Goal: Check status: Check status

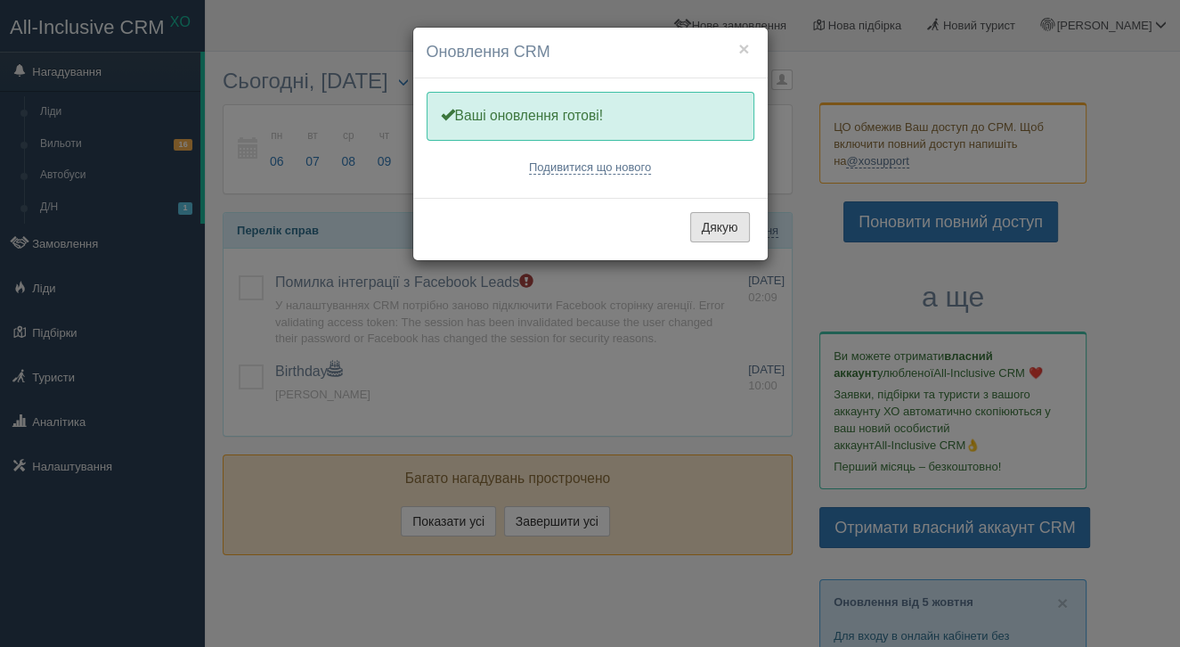
click at [730, 227] on button "Дякую" at bounding box center [720, 227] width 60 height 30
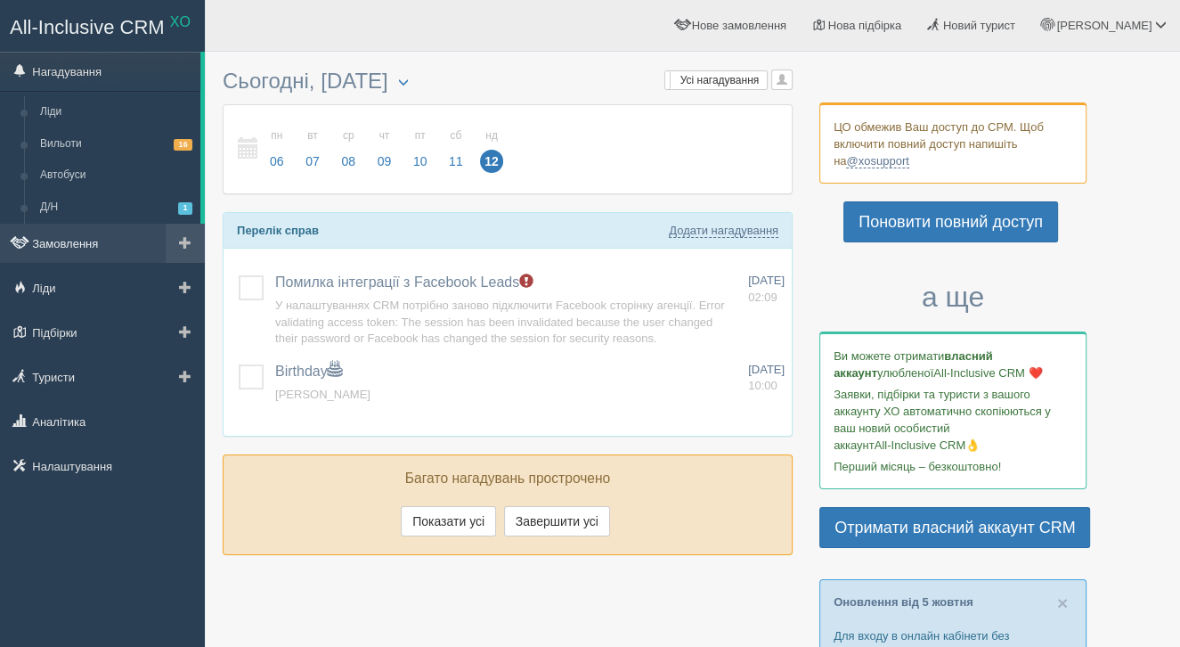
click at [71, 240] on link "Замовлення" at bounding box center [102, 243] width 205 height 39
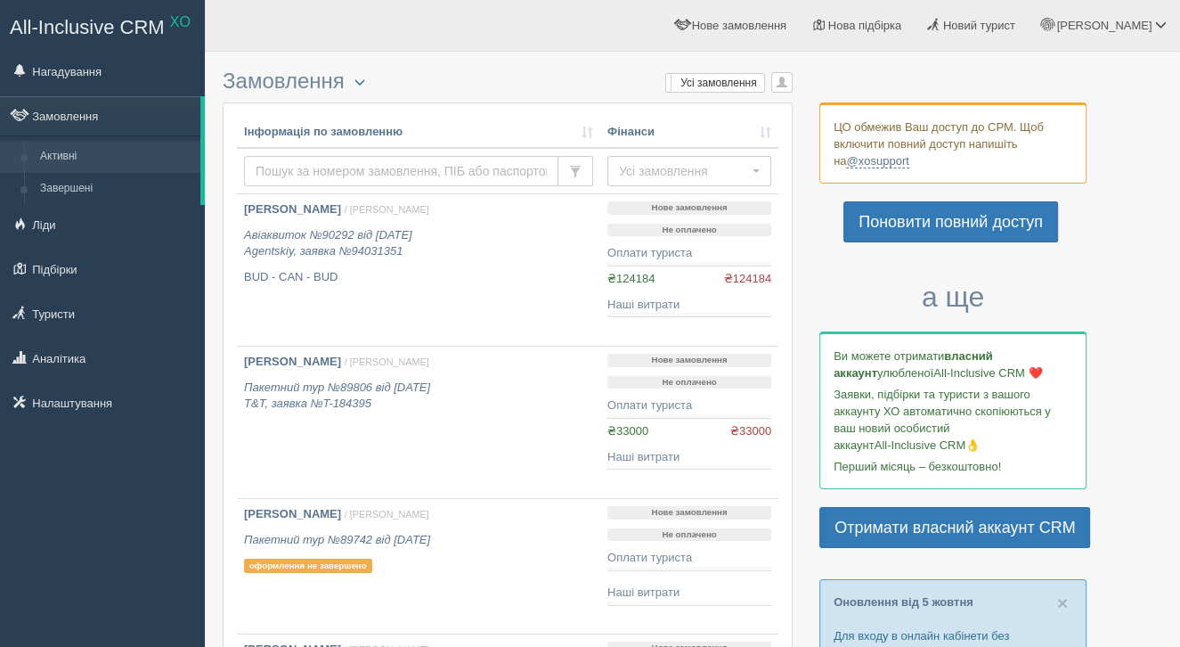
click at [387, 173] on input "text" at bounding box center [401, 171] width 314 height 30
type input "86510"
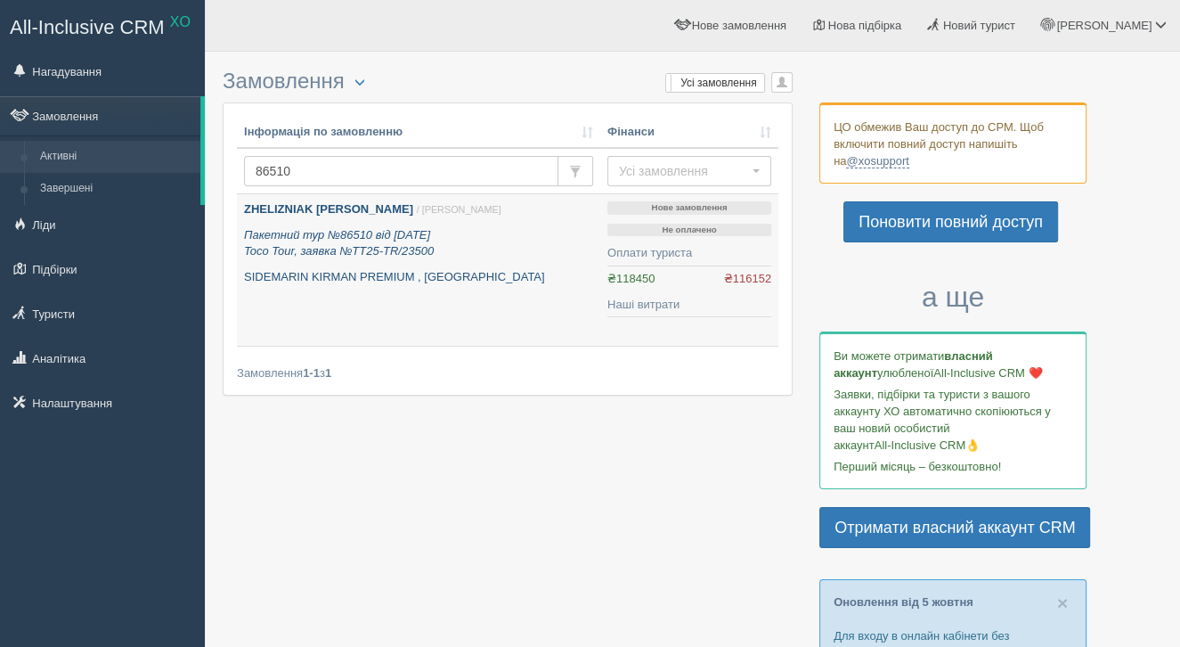
click at [376, 296] on link "ZHELIZNIAK NATALIA / Лілія Р. Пакетний тур №86510 від 30.06.2025 Toco Tour, зая…" at bounding box center [418, 269] width 363 height 151
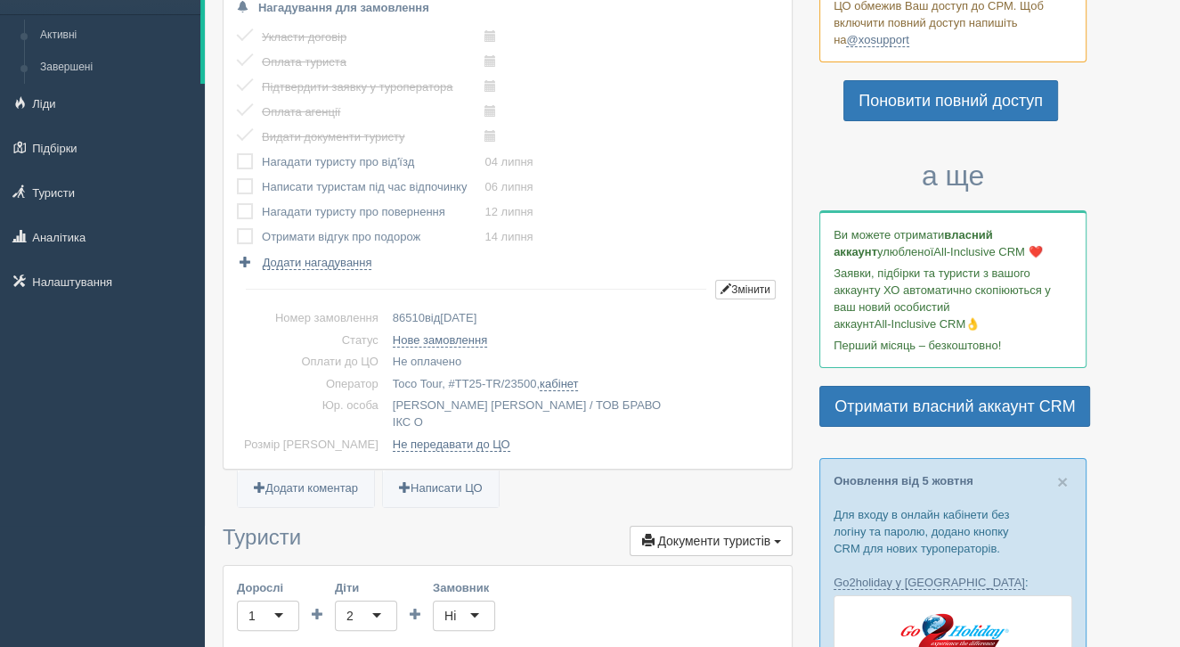
scroll to position [125, 0]
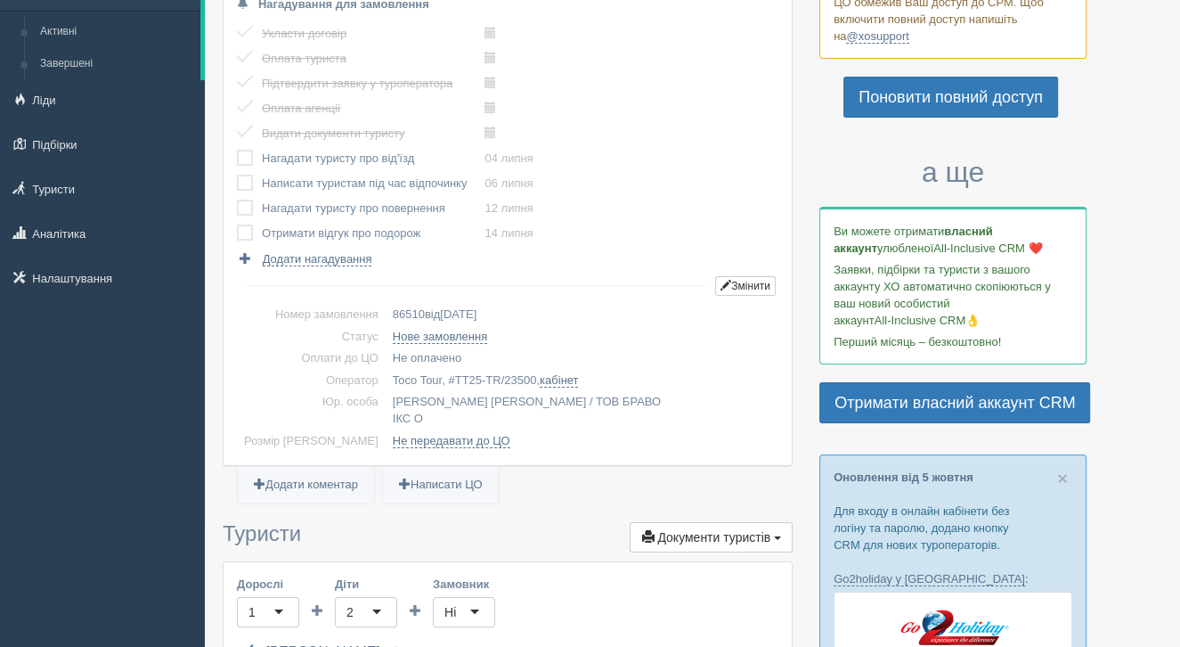
click at [608, 337] on td "Нове замовлення" at bounding box center [582, 337] width 393 height 22
drag, startPoint x: 521, startPoint y: 378, endPoint x: 436, endPoint y: 375, distance: 85.6
click at [436, 377] on td "Toco Tour, # TT25-TR/23500 , кабінет" at bounding box center [582, 381] width 393 height 22
copy span "TT25-TR/23500"
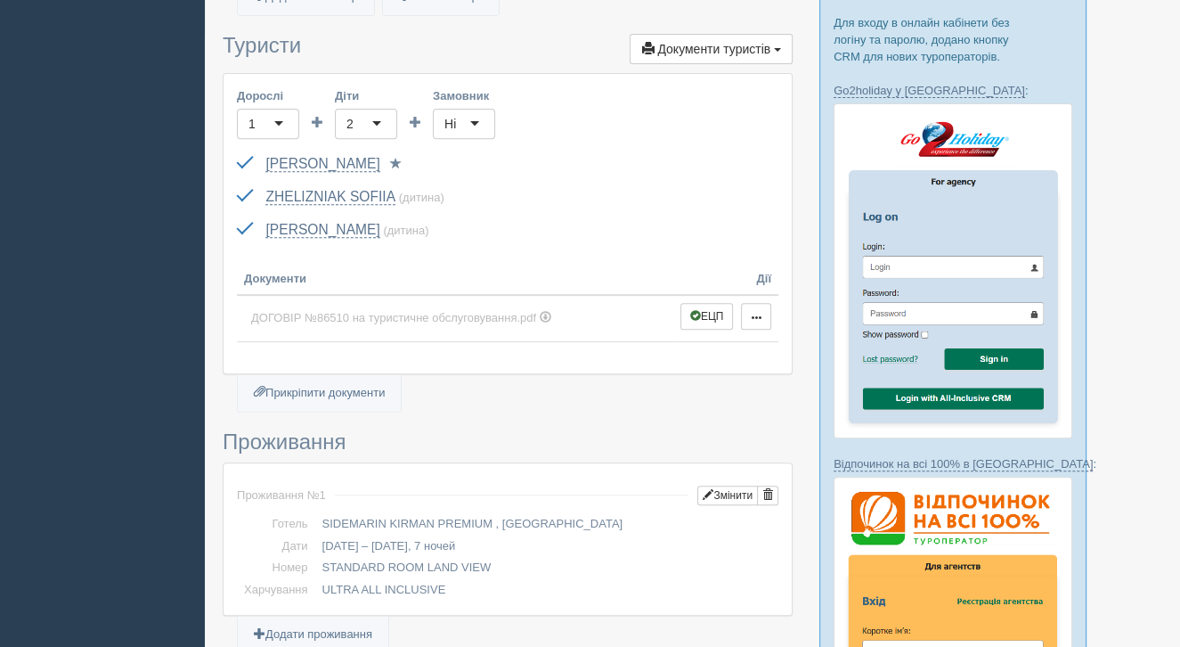
scroll to position [552, 0]
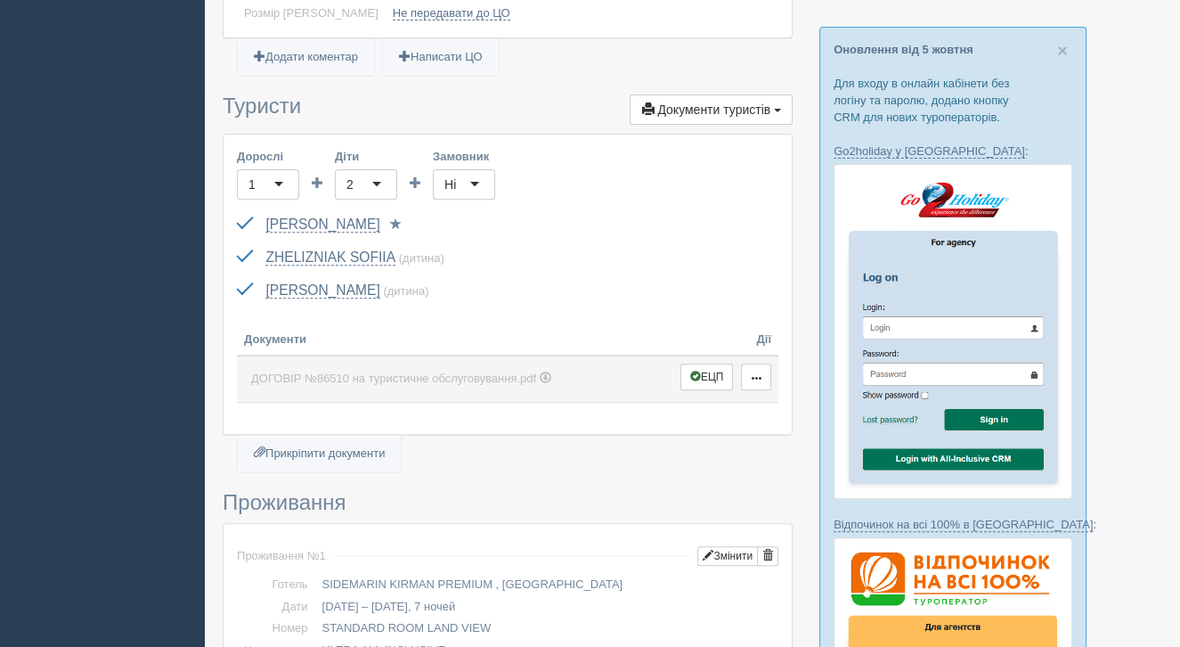
click at [689, 372] on td "ЕЦП Змінити Видалити Повернути" at bounding box center [726, 378] width 105 height 46
click at [713, 363] on button "ЕЦП" at bounding box center [707, 376] width 53 height 27
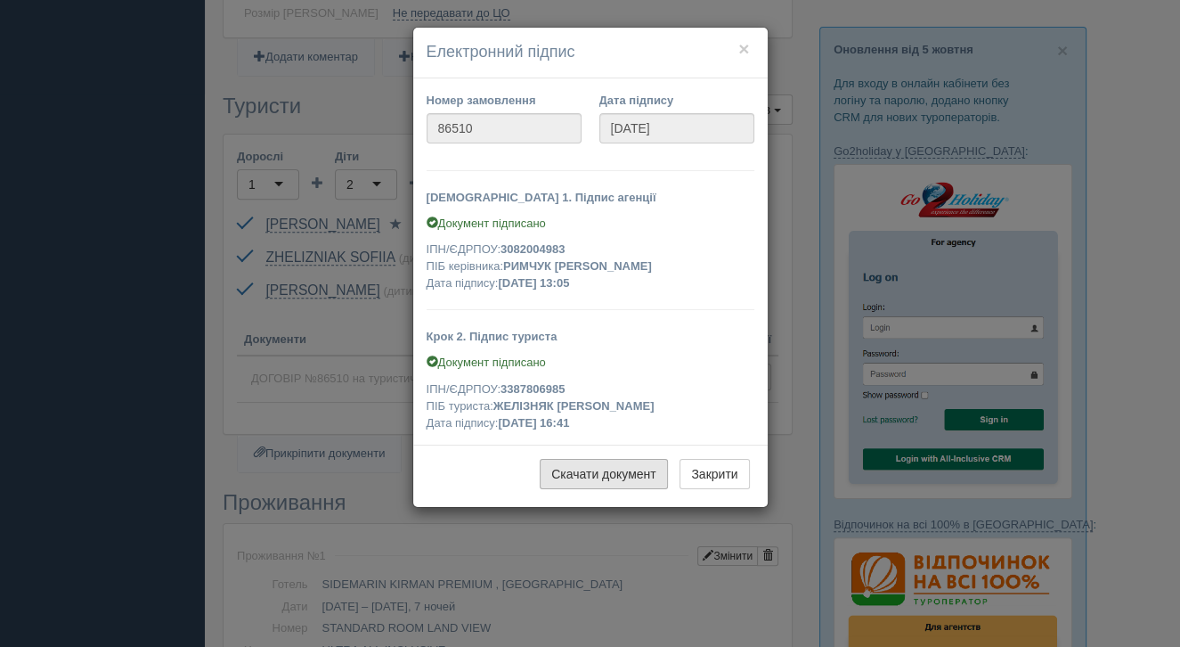
click at [617, 472] on link "Скачати документ" at bounding box center [604, 474] width 128 height 30
